Goal: Find specific page/section: Find specific page/section

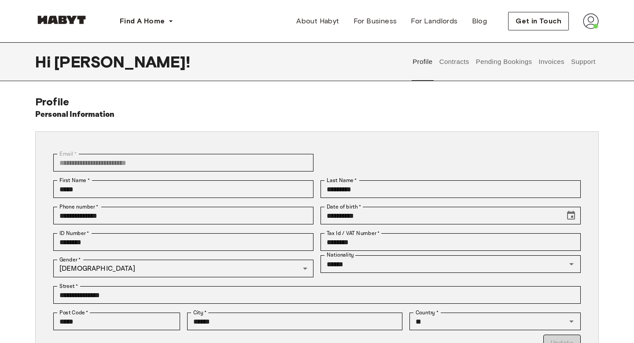
click at [558, 74] on button "Invoices" at bounding box center [552, 61] width 28 height 39
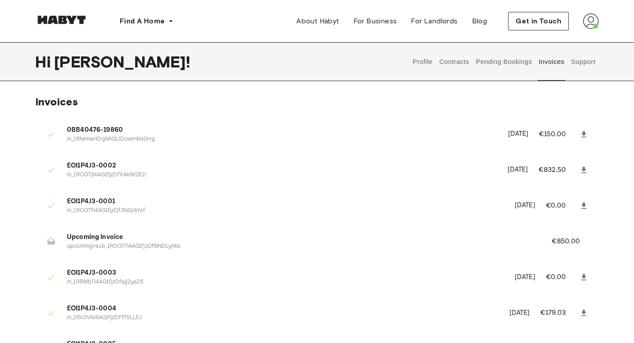
click at [558, 74] on button "Invoices" at bounding box center [552, 61] width 28 height 39
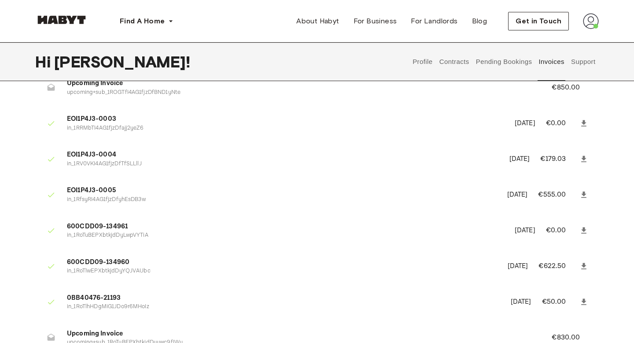
scroll to position [161, 0]
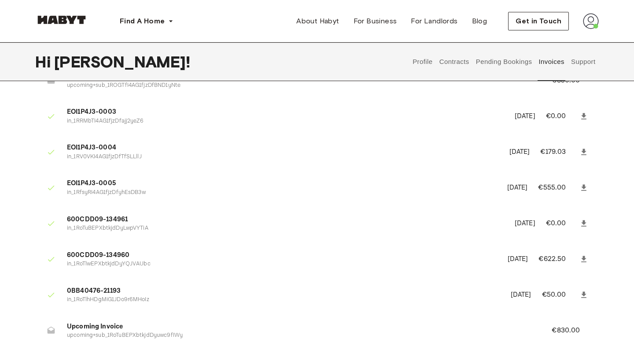
click at [583, 258] on icon at bounding box center [583, 259] width 5 height 6
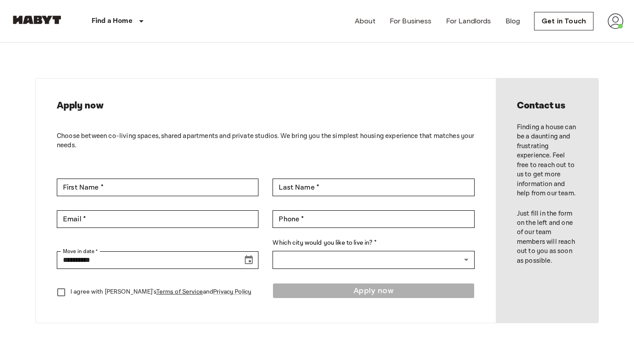
click at [265, 66] on div "**********" at bounding box center [316, 200] width 563 height 315
click at [569, 18] on link "Get in Touch" at bounding box center [563, 21] width 59 height 18
click at [616, 22] on img at bounding box center [616, 21] width 16 height 16
click at [582, 41] on li "Profile" at bounding box center [583, 37] width 88 height 16
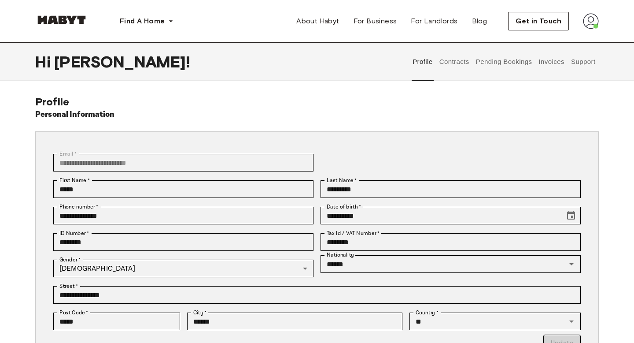
click at [590, 62] on button "Support" at bounding box center [583, 61] width 27 height 39
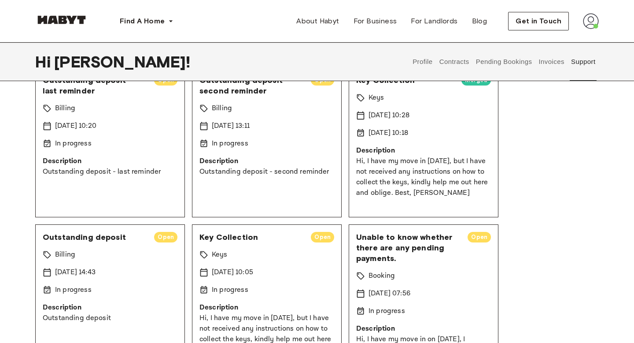
scroll to position [98, 0]
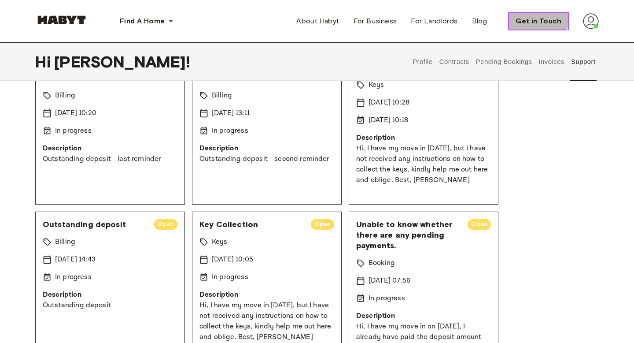
click at [538, 13] on button "Get in Touch" at bounding box center [538, 21] width 61 height 18
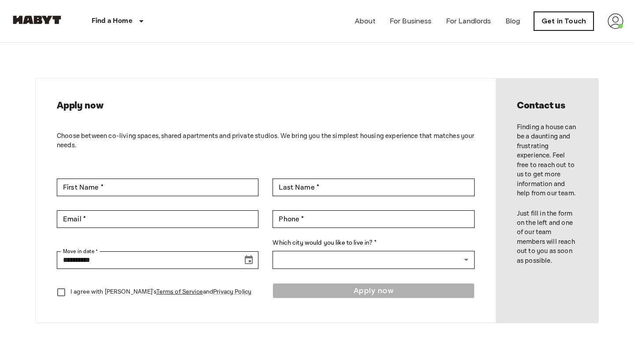
click at [584, 24] on link "Get in Touch" at bounding box center [563, 21] width 59 height 18
click at [613, 27] on img at bounding box center [616, 21] width 16 height 16
click at [576, 40] on li "Profile" at bounding box center [583, 37] width 88 height 16
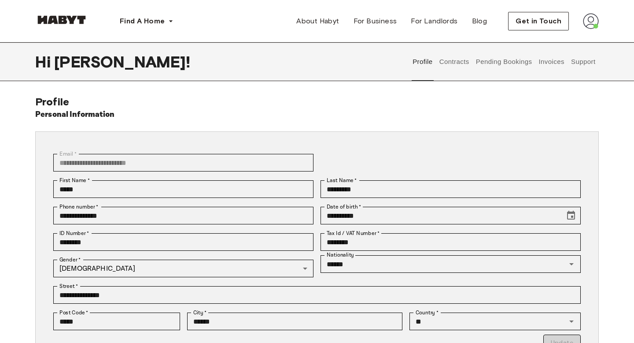
click at [504, 66] on button "Pending Bookings" at bounding box center [504, 61] width 59 height 39
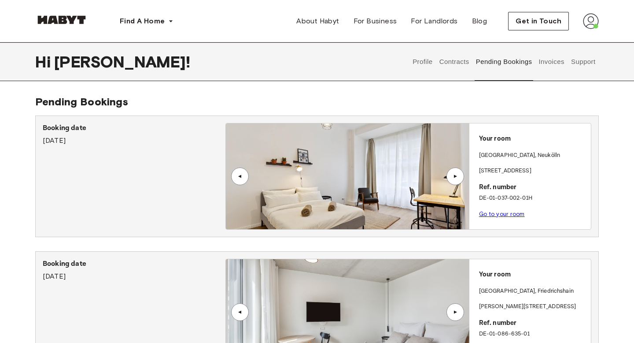
click at [547, 59] on button "Invoices" at bounding box center [552, 61] width 28 height 39
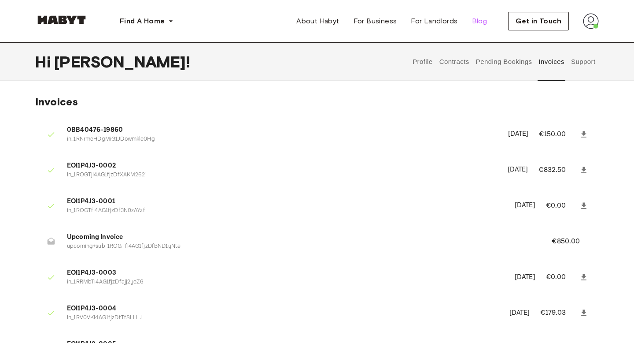
click at [487, 16] on span "Blog" at bounding box center [479, 21] width 15 height 11
